Goal: Task Accomplishment & Management: Use online tool/utility

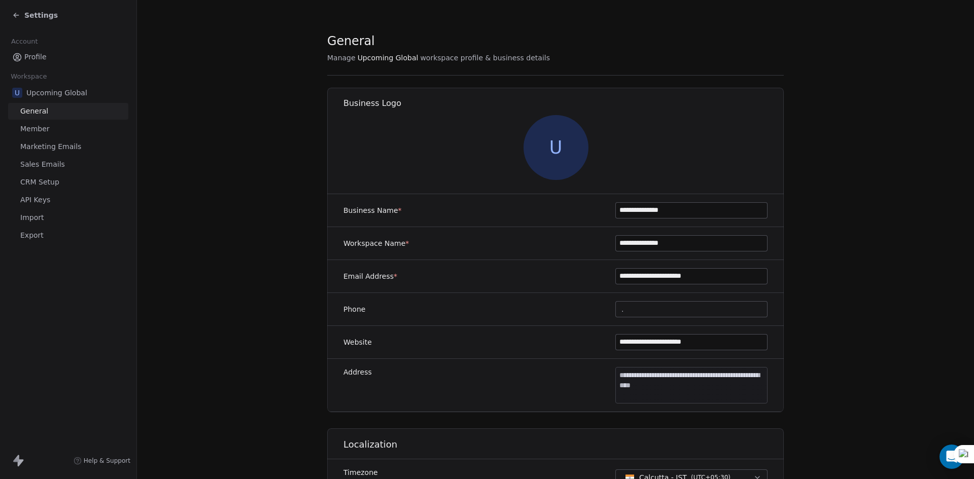
click at [20, 11] on div "Settings" at bounding box center [35, 15] width 46 height 10
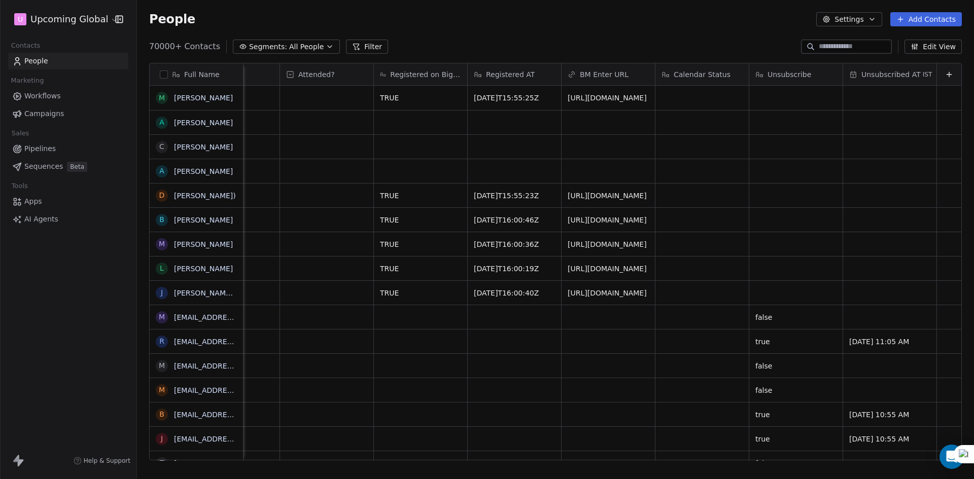
scroll to position [0, 1754]
click at [938, 47] on button "Edit View" at bounding box center [932, 47] width 57 height 14
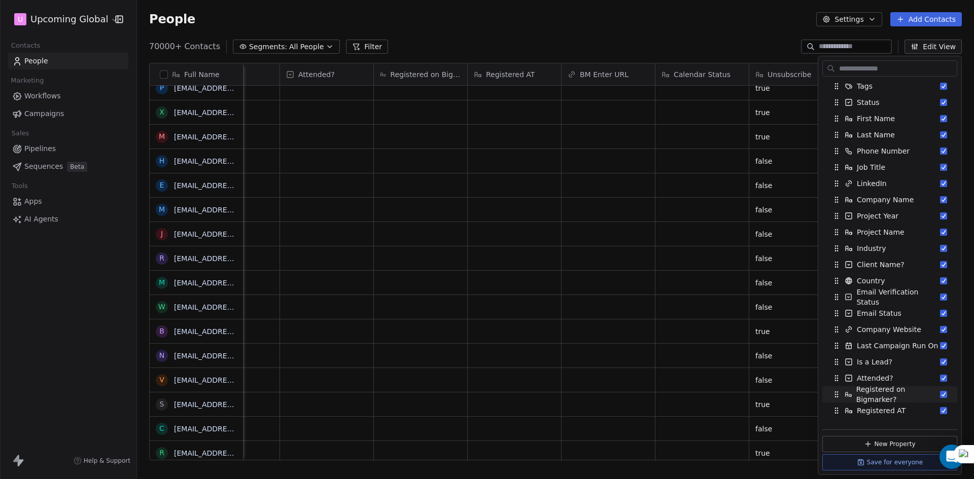
scroll to position [51, 0]
click at [707, 41] on div "70000+ Contacts Segments: All People Filter Edit View" at bounding box center [555, 47] width 837 height 16
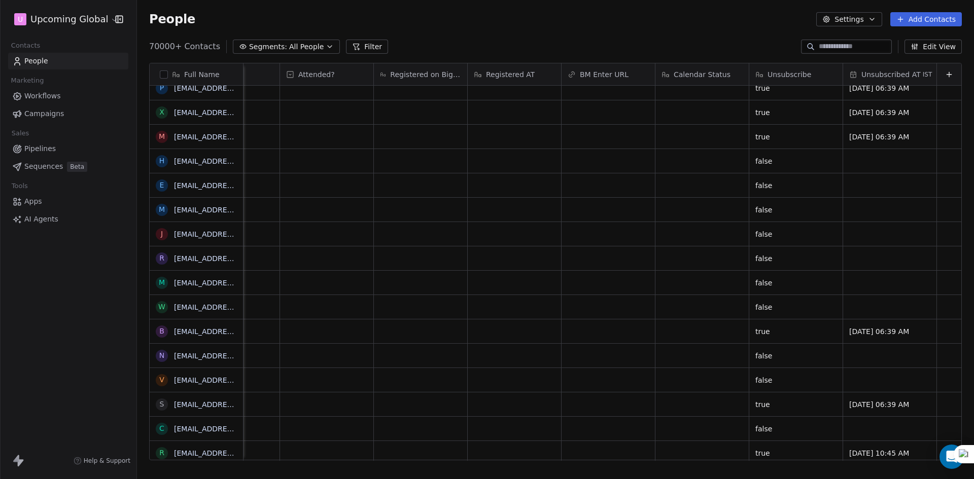
click at [918, 16] on button "Add Contacts" at bounding box center [926, 19] width 72 height 14
click at [886, 55] on icon "Suggestions" at bounding box center [888, 57] width 5 height 6
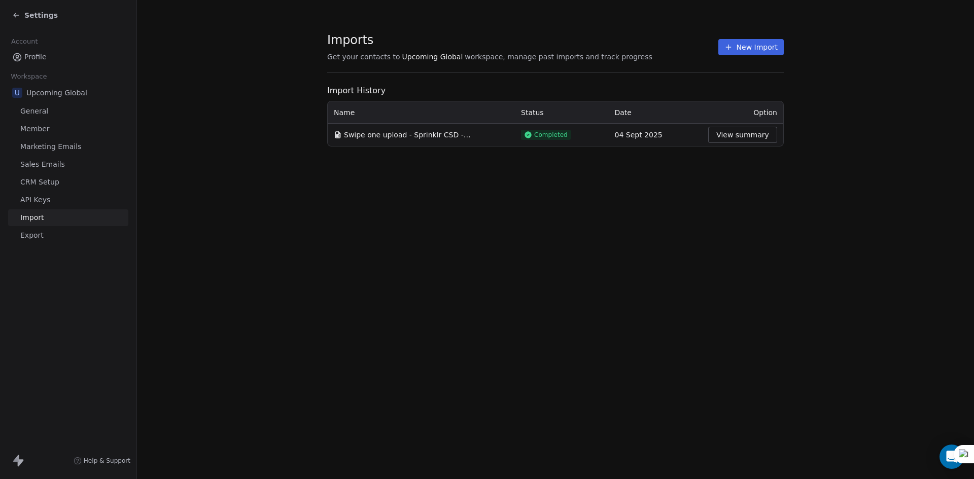
click at [759, 46] on button "New Import" at bounding box center [750, 47] width 65 height 16
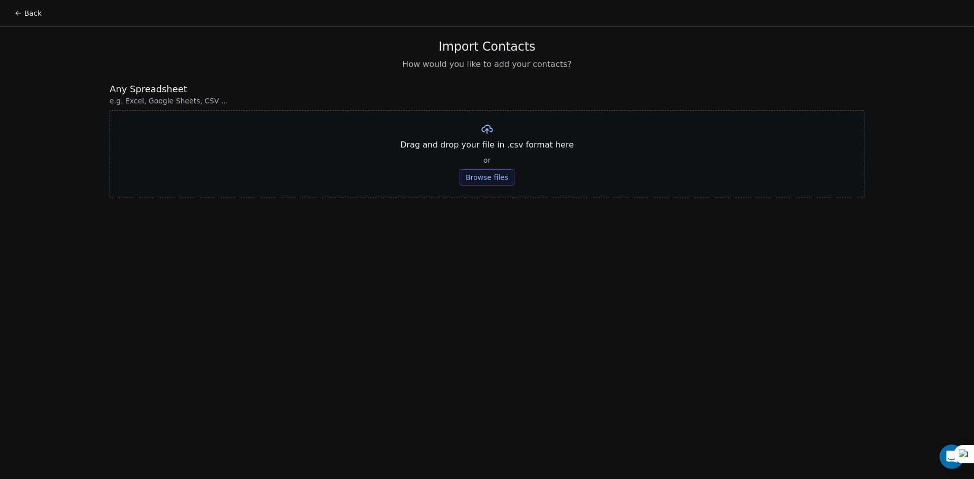
click at [506, 173] on button "Browse files" at bounding box center [487, 177] width 55 height 16
click at [479, 152] on button "Upload" at bounding box center [486, 149] width 37 height 16
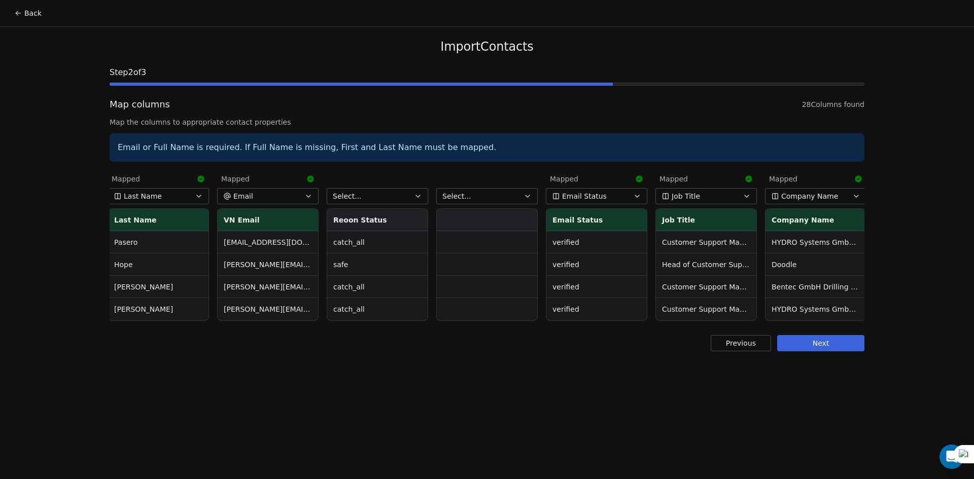
scroll to position [0, 444]
click at [362, 193] on button "Select..." at bounding box center [373, 196] width 101 height 16
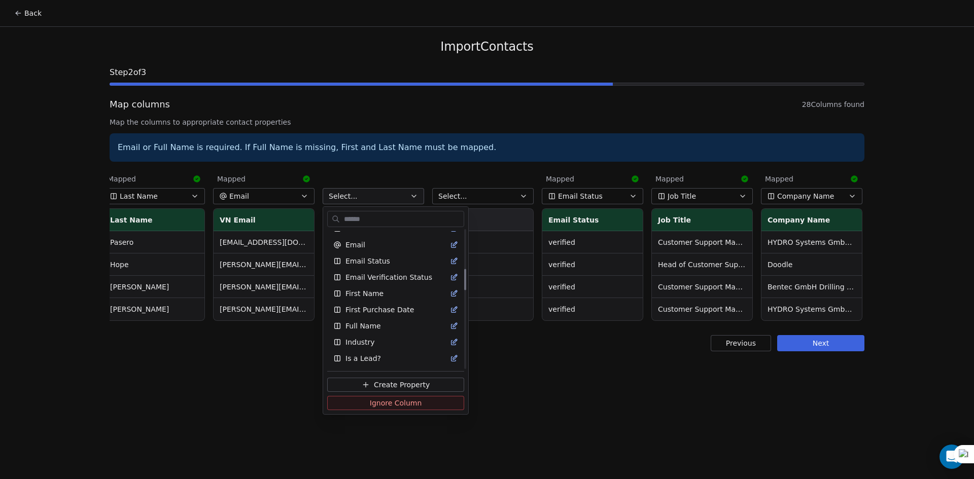
scroll to position [254, 0]
click at [368, 278] on span "Email Status" at bounding box center [367, 278] width 45 height 10
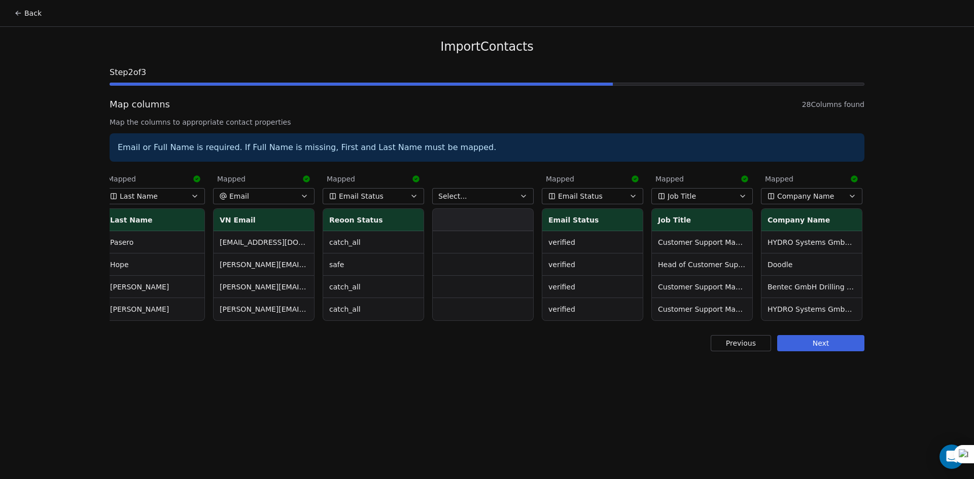
click at [461, 201] on button "Select..." at bounding box center [482, 196] width 101 height 16
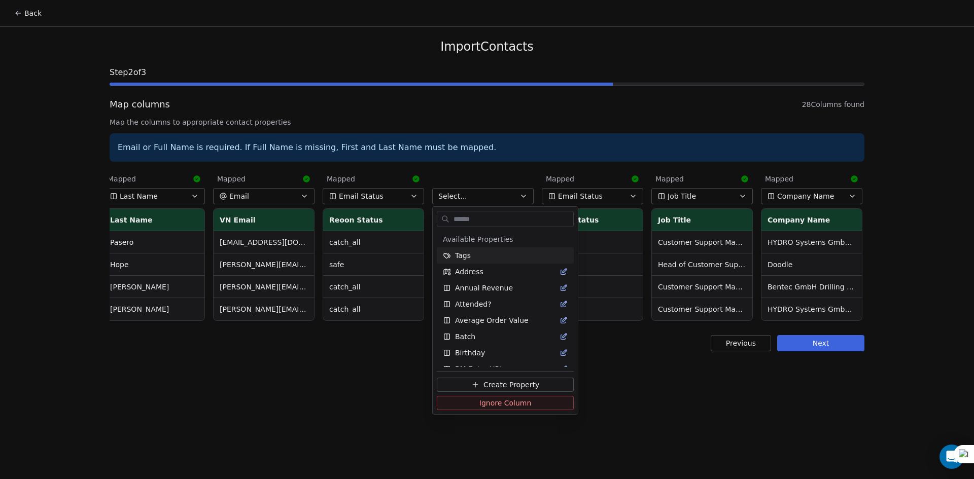
click at [461, 201] on html "Back Import Contacts Step 2 of 3 Map columns 28 Columns found Map the columns t…" at bounding box center [487, 239] width 974 height 479
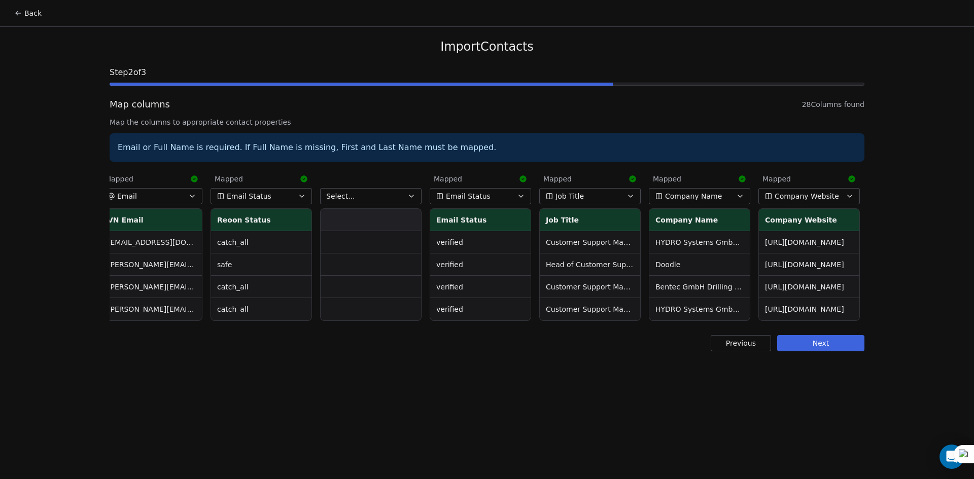
scroll to position [0, 681]
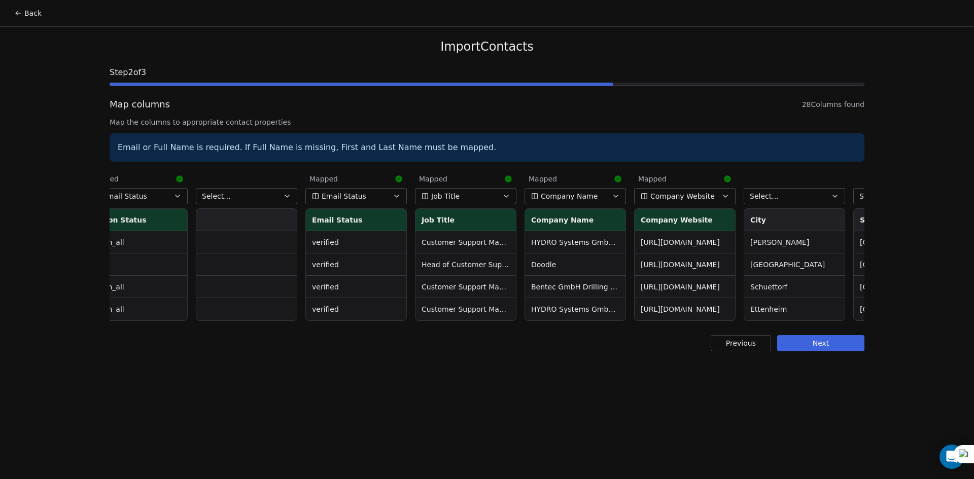
click at [387, 201] on button "Email Status" at bounding box center [355, 196] width 101 height 16
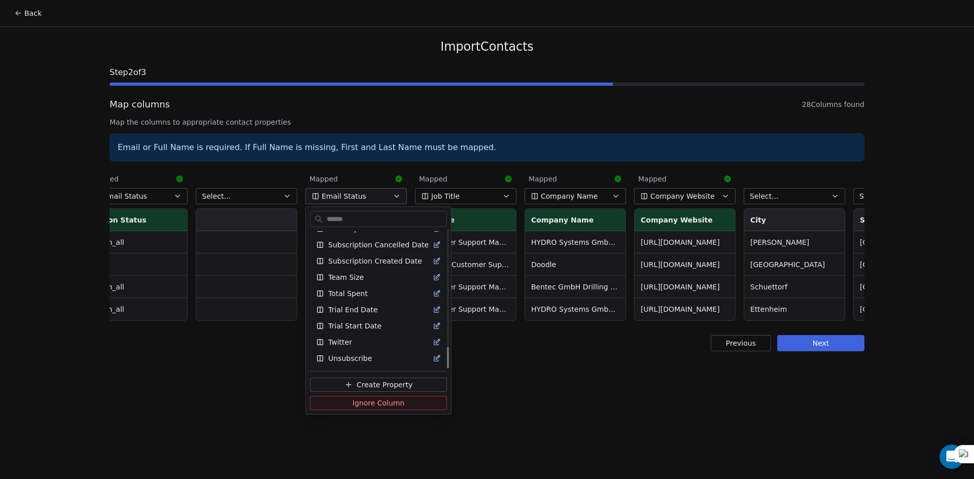
scroll to position [757, 0]
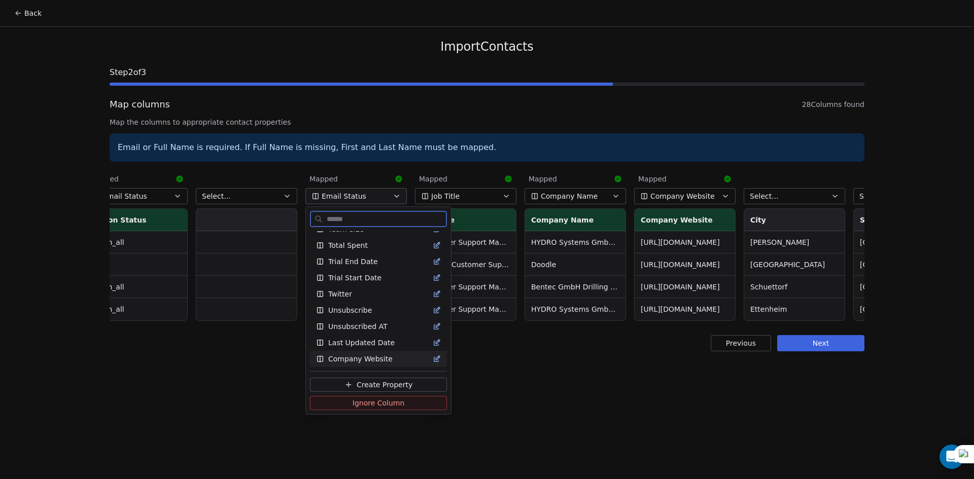
click at [395, 406] on span "Ignore Column" at bounding box center [378, 403] width 52 height 10
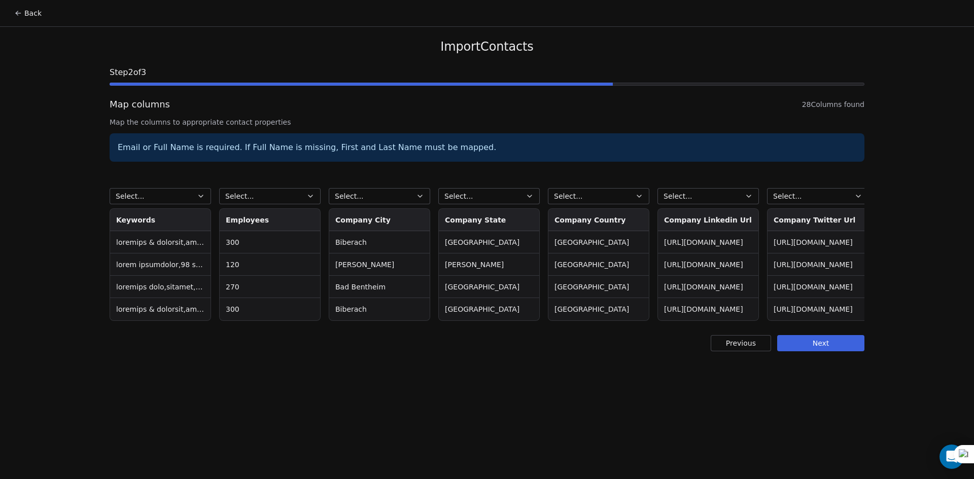
scroll to position [0, 1983]
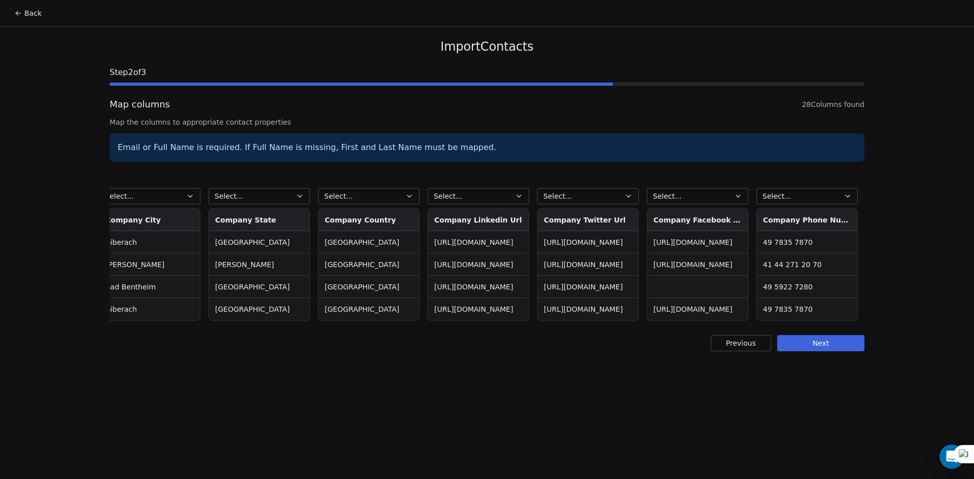
drag, startPoint x: 646, startPoint y: 331, endPoint x: 671, endPoint y: 329, distance: 25.5
click at [671, 329] on div "Import Contacts Step 2 of 3 Map columns 28 Columns found Map the columns to app…" at bounding box center [486, 195] width 779 height 337
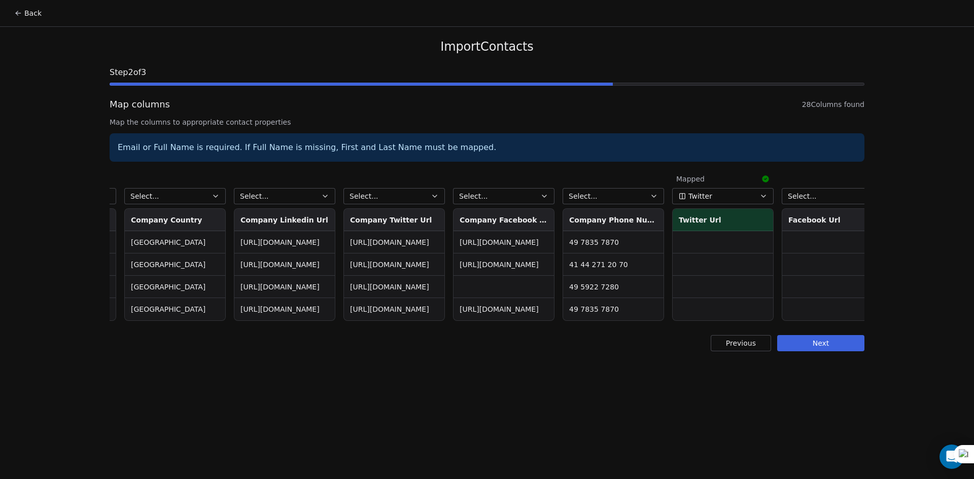
scroll to position [0, 2184]
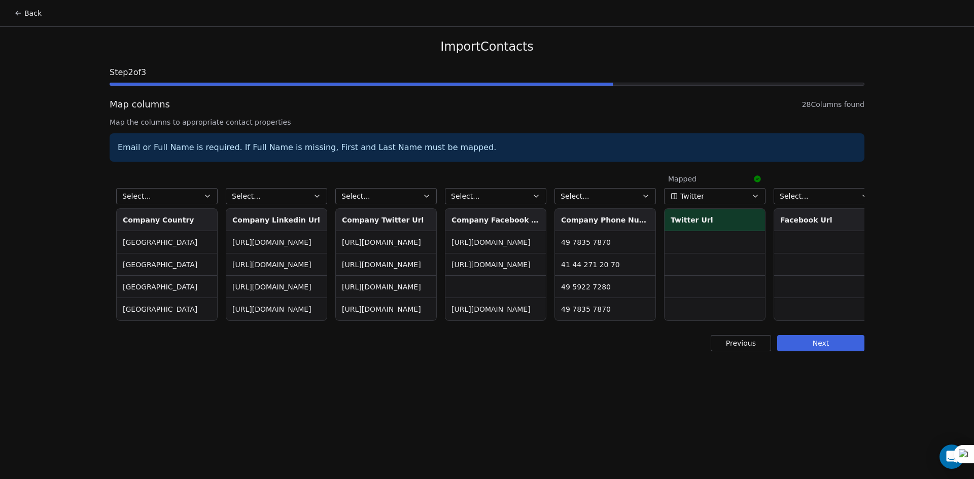
click at [655, 192] on button "Select..." at bounding box center [604, 196] width 101 height 16
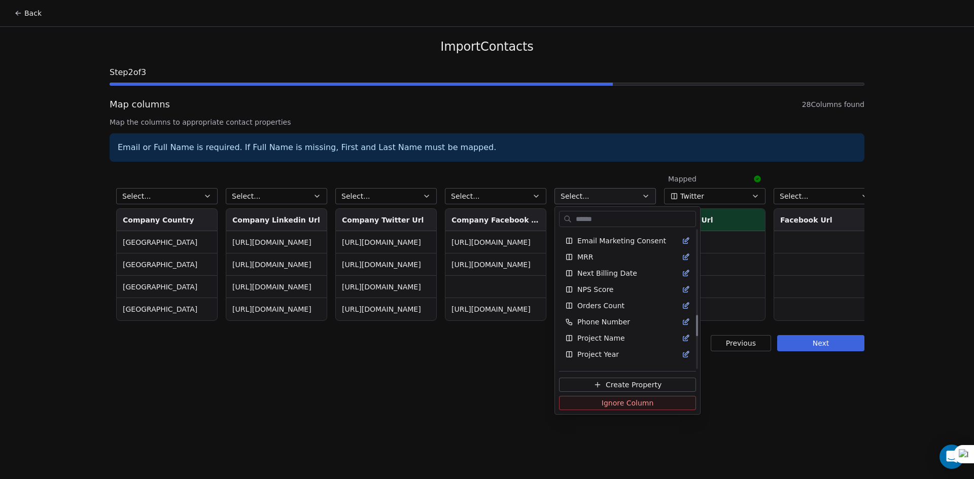
scroll to position [558, 0]
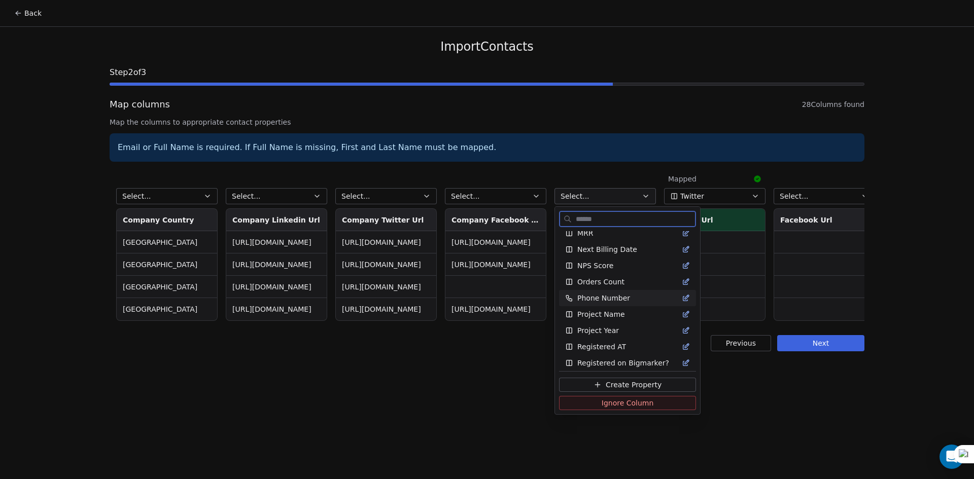
click at [614, 302] on span "Phone Number" at bounding box center [603, 298] width 53 height 10
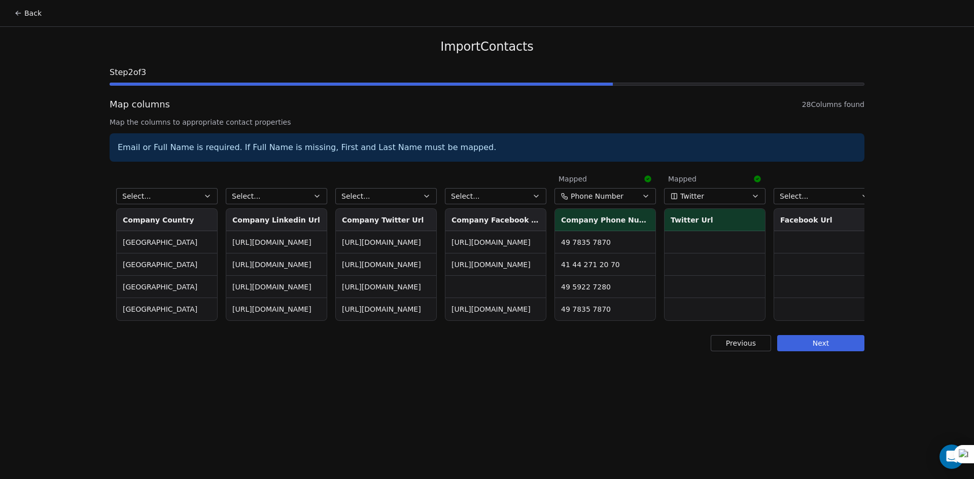
scroll to position [0, 2305]
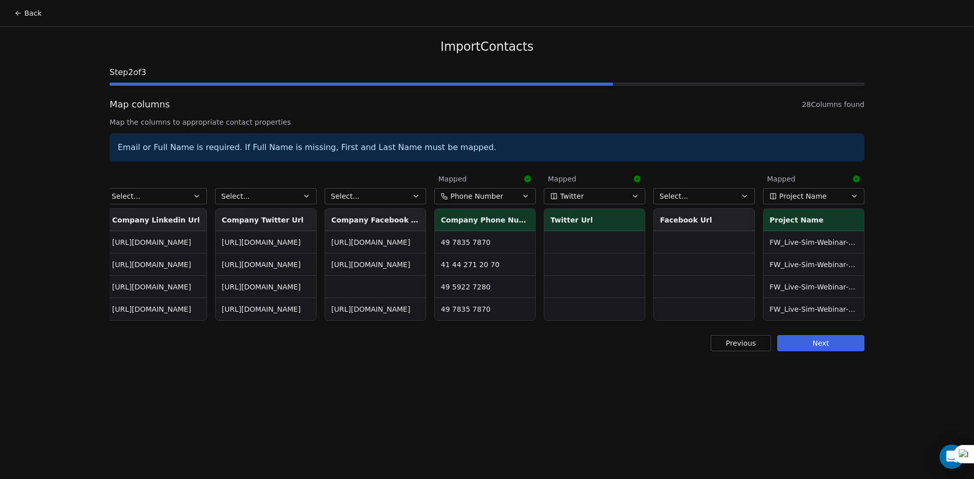
click at [825, 350] on button "Next" at bounding box center [820, 343] width 87 height 16
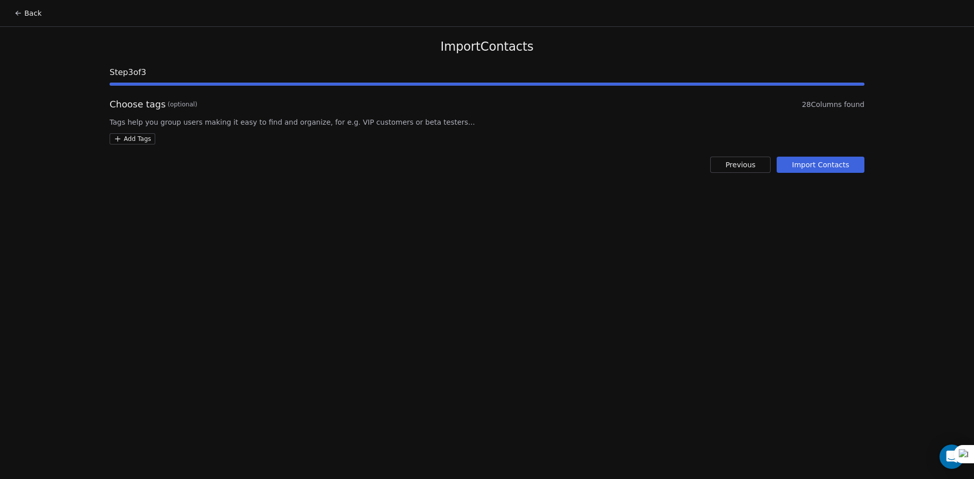
click at [820, 171] on button "Import Contacts" at bounding box center [820, 165] width 88 height 16
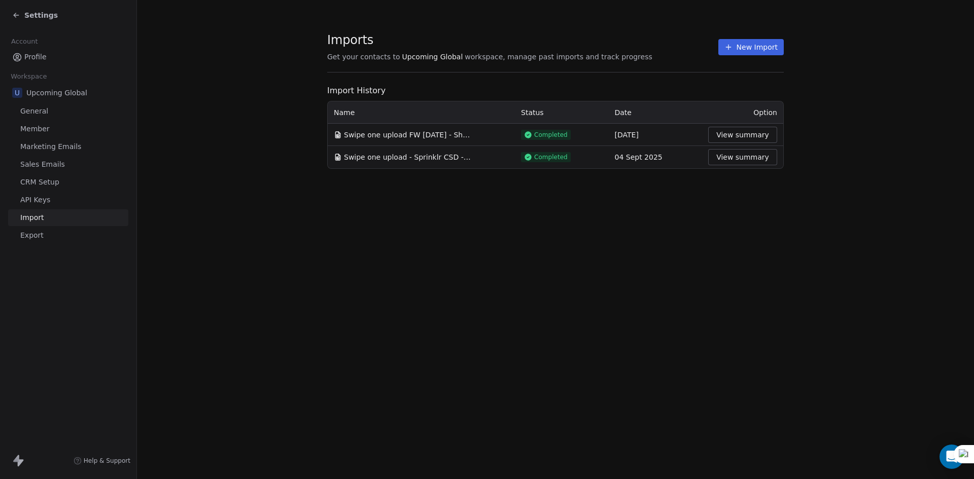
click at [733, 281] on div "Imports Get your contacts to Upcoming Global workspace, manage past imports and…" at bounding box center [555, 239] width 837 height 479
